Goal: Entertainment & Leisure: Consume media (video, audio)

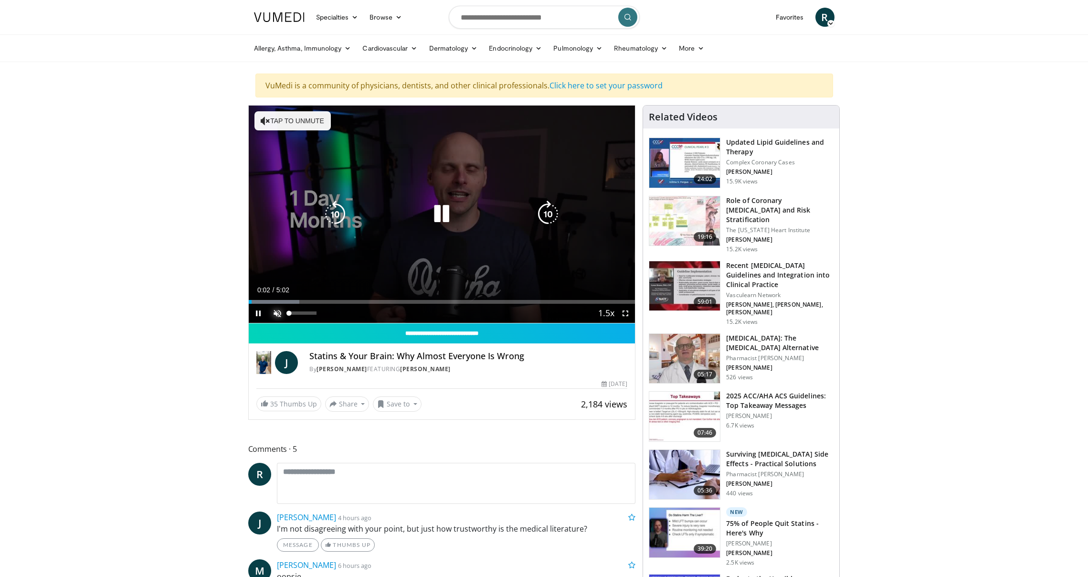
click at [277, 312] on span "Video Player" at bounding box center [277, 313] width 19 height 19
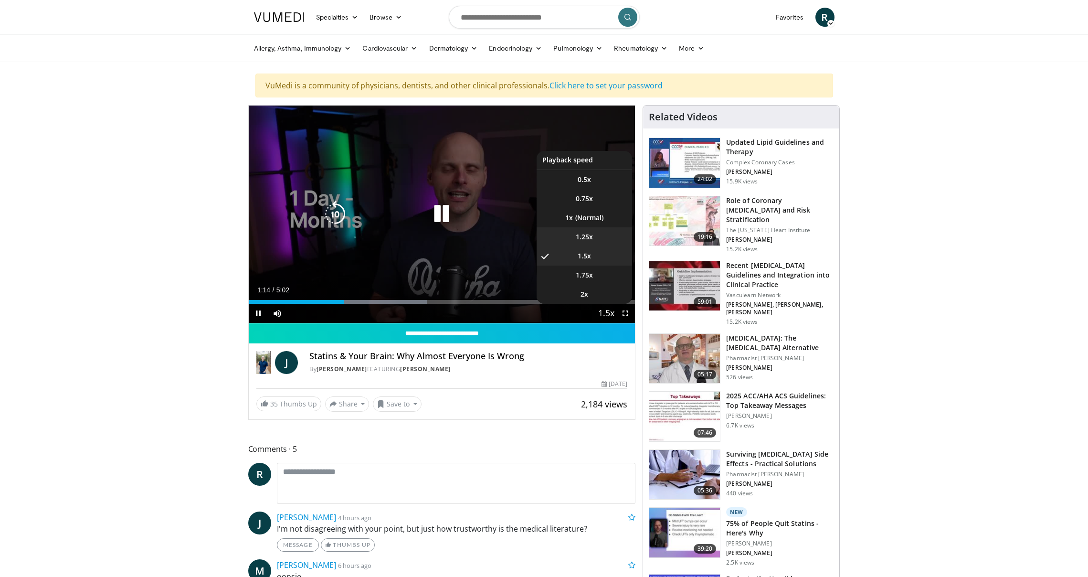
click at [594, 242] on li "1.25x" at bounding box center [583, 236] width 95 height 19
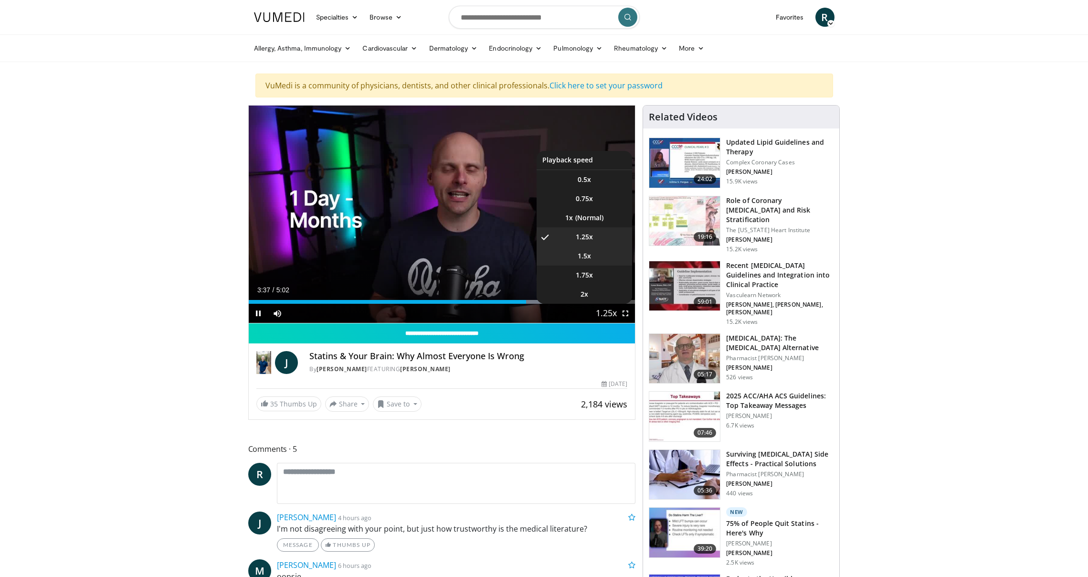
click at [590, 262] on li "1.5x" at bounding box center [583, 255] width 95 height 19
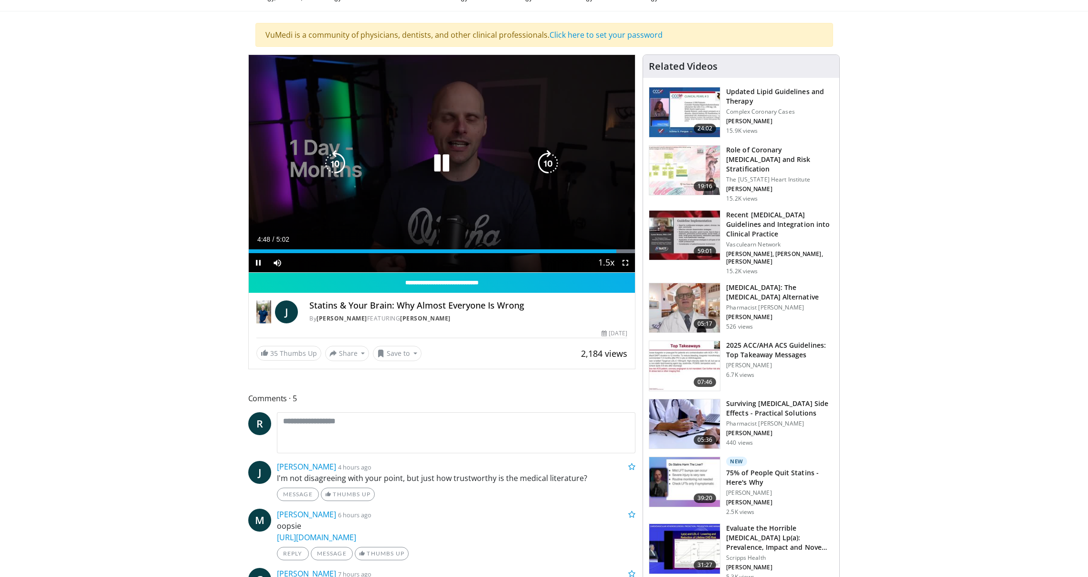
scroll to position [48, 0]
